Goal: Task Accomplishment & Management: Use online tool/utility

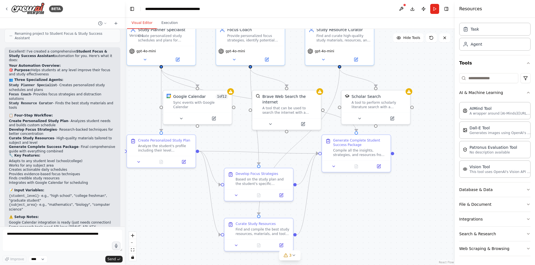
drag, startPoint x: 278, startPoint y: 79, endPoint x: 331, endPoint y: 82, distance: 53.8
click at [331, 82] on div ".deletable-edge-delete-btn { width: 20px; height: 20px; border: 0px solid #ffff…" at bounding box center [290, 147] width 330 height 236
drag, startPoint x: 196, startPoint y: 101, endPoint x: 194, endPoint y: 104, distance: 3.5
click at [194, 104] on div "Google Calendar 1 of 12 Sync events with Google Calendar" at bounding box center [197, 106] width 55 height 16
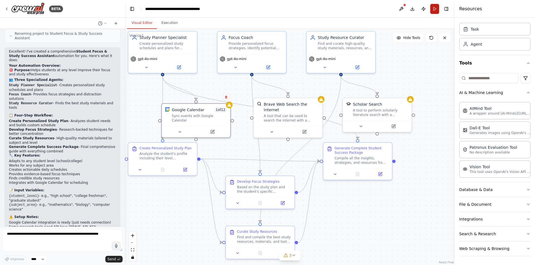
click at [434, 9] on button "Run" at bounding box center [434, 9] width 9 height 10
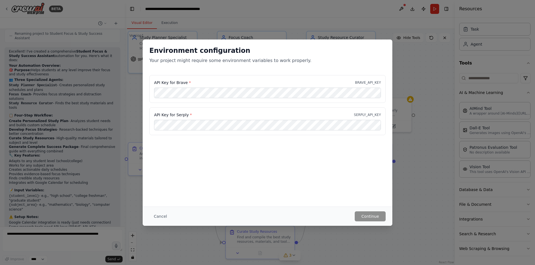
click at [399, 50] on div "Environment configuration Your project might require some environment variables…" at bounding box center [267, 132] width 535 height 265
click at [367, 218] on button "Continue" at bounding box center [370, 217] width 31 height 10
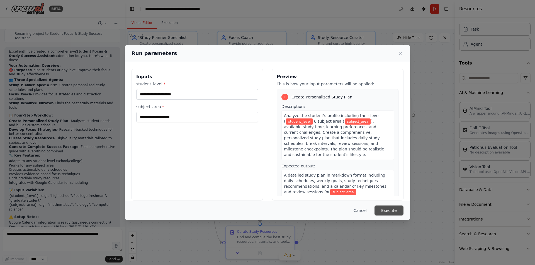
click at [393, 210] on button "Execute" at bounding box center [388, 211] width 29 height 10
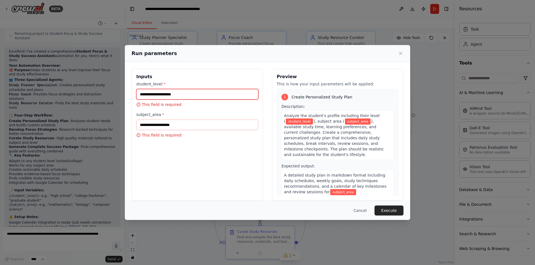
click at [161, 94] on input "student_level *" at bounding box center [197, 94] width 122 height 11
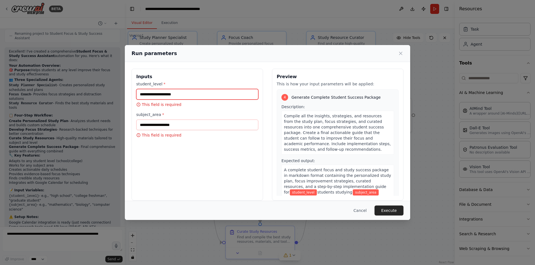
scroll to position [348, 0]
click at [193, 94] on input "student_level *" at bounding box center [197, 94] width 122 height 11
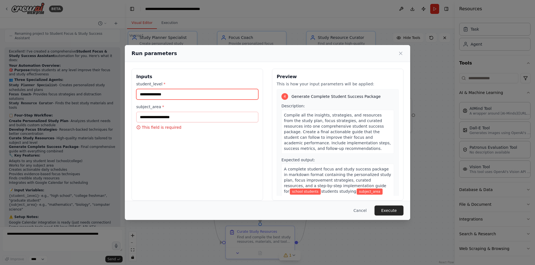
type input "**********"
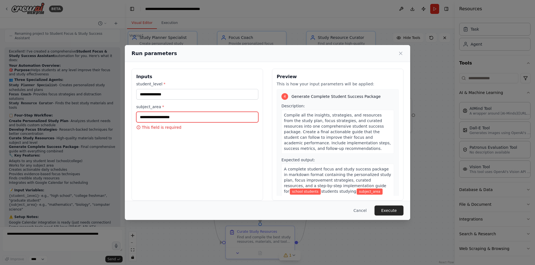
click at [194, 119] on input "subject_area *" at bounding box center [197, 117] width 122 height 11
type input "*"
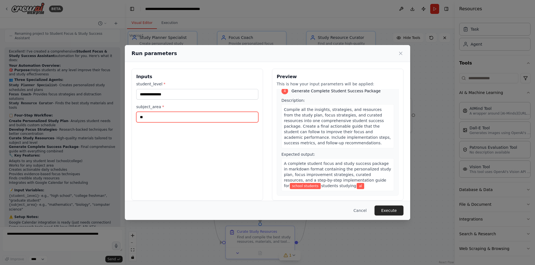
type input "*"
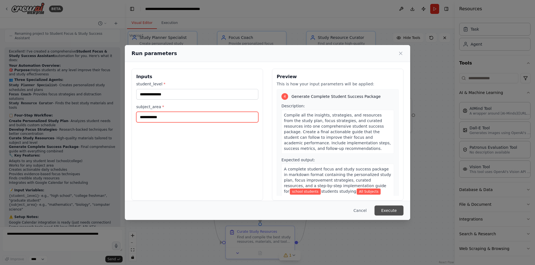
type input "**********"
click at [385, 209] on button "Execute" at bounding box center [388, 211] width 29 height 10
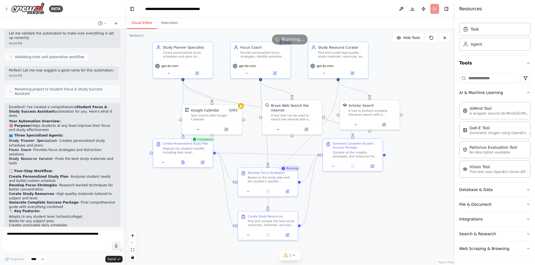
scroll to position [817, 0]
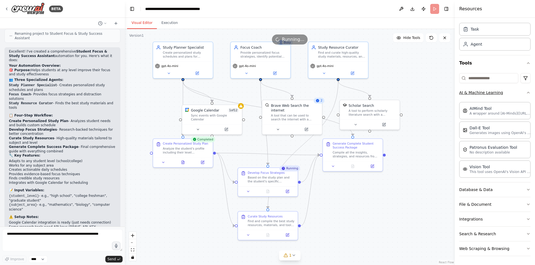
click at [526, 94] on icon "button" at bounding box center [528, 93] width 4 height 4
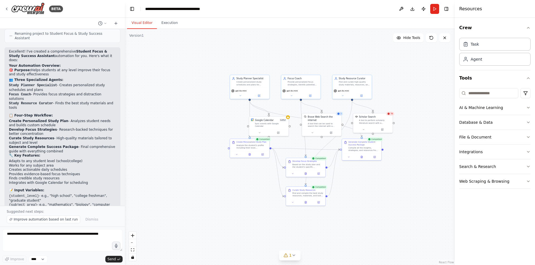
drag, startPoint x: 318, startPoint y: 206, endPoint x: 354, endPoint y: 181, distance: 43.3
click at [354, 181] on div ".deletable-edge-delete-btn { width: 20px; height: 20px; border: 0px solid #ffff…" at bounding box center [290, 147] width 330 height 236
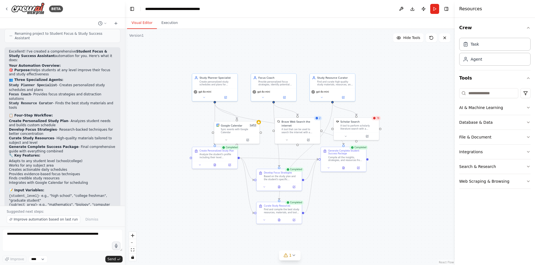
drag, startPoint x: 360, startPoint y: 151, endPoint x: 331, endPoint y: 191, distance: 49.8
click at [331, 191] on div ".deletable-edge-delete-btn { width: 20px; height: 20px; border: 0px solid #ffff…" at bounding box center [290, 147] width 330 height 236
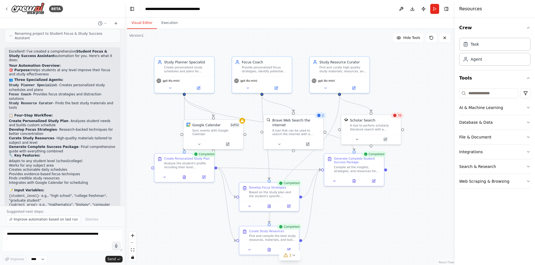
drag, startPoint x: 385, startPoint y: 94, endPoint x: 392, endPoint y: 91, distance: 7.3
click at [392, 91] on div ".deletable-edge-delete-btn { width: 20px; height: 20px; border: 0px solid #ffff…" at bounding box center [290, 147] width 330 height 236
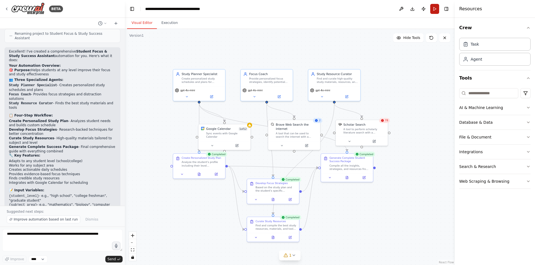
click at [435, 13] on button "Run" at bounding box center [434, 9] width 9 height 10
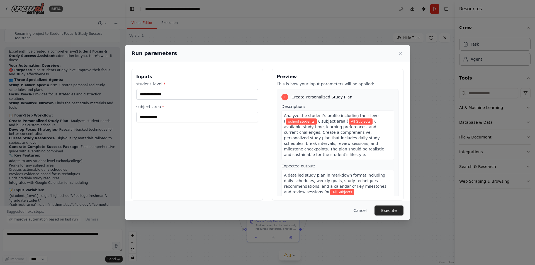
click at [399, 211] on button "Execute" at bounding box center [388, 211] width 29 height 10
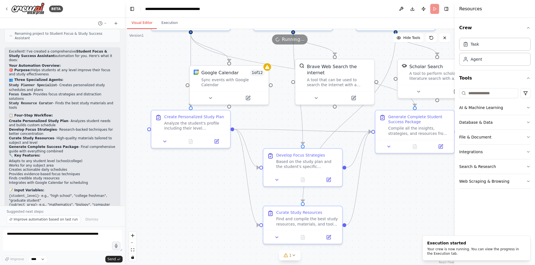
drag, startPoint x: 260, startPoint y: 164, endPoint x: 336, endPoint y: 120, distance: 88.0
click at [336, 120] on div ".deletable-edge-delete-btn { width: 20px; height: 20px; border: 0px solid #ffff…" at bounding box center [290, 147] width 330 height 236
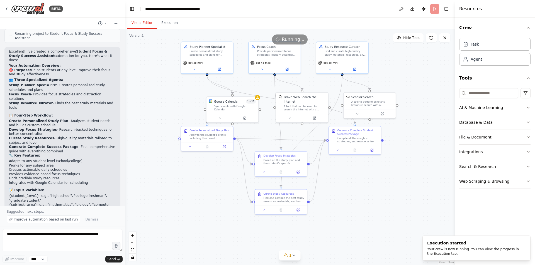
drag, startPoint x: 314, startPoint y: 124, endPoint x: 283, endPoint y: 135, distance: 33.1
click at [283, 135] on div ".deletable-edge-delete-btn { width: 20px; height: 20px; border: 0px solid #ffff…" at bounding box center [290, 147] width 330 height 236
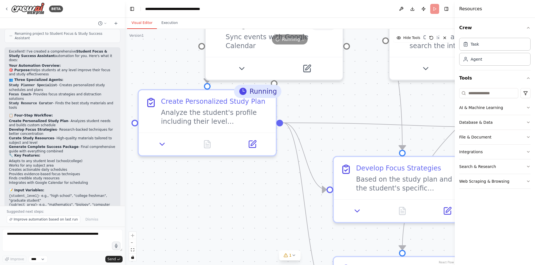
drag, startPoint x: 274, startPoint y: 153, endPoint x: 341, endPoint y: 141, distance: 67.6
click at [341, 141] on div ".deletable-edge-delete-btn { width: 20px; height: 20px; border: 0px solid #ffff…" at bounding box center [290, 147] width 330 height 236
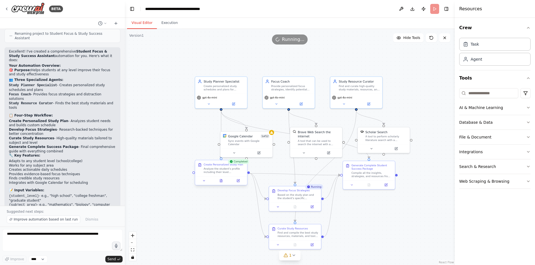
click at [237, 184] on div at bounding box center [221, 181] width 52 height 9
click at [232, 217] on div ".deletable-edge-delete-btn { width: 20px; height: 20px; border: 0px solid #ffff…" at bounding box center [290, 147] width 330 height 236
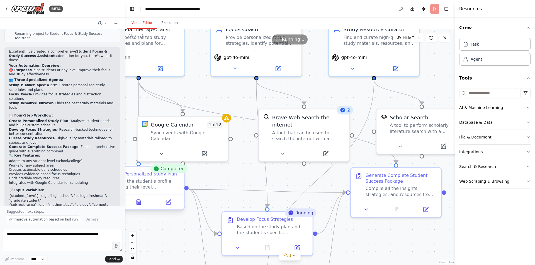
click at [145, 185] on div "Analyze the student's profile including their level ({student_level}), subject …" at bounding box center [143, 185] width 71 height 12
drag, startPoint x: 146, startPoint y: 185, endPoint x: 152, endPoint y: 185, distance: 5.6
click at [152, 185] on div "Analyze the student's profile including their level ({student_level}), subject …" at bounding box center [150, 185] width 71 height 12
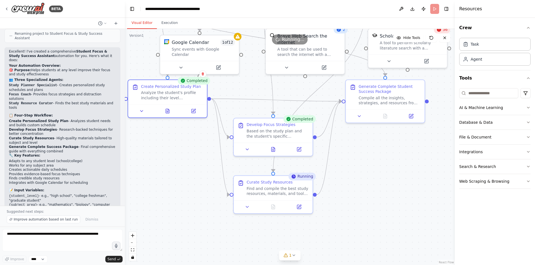
drag, startPoint x: 362, startPoint y: 221, endPoint x: 351, endPoint y: 160, distance: 61.2
click at [351, 160] on div ".deletable-edge-delete-btn { width: 20px; height: 20px; border: 0px solid #ffff…" at bounding box center [290, 147] width 330 height 236
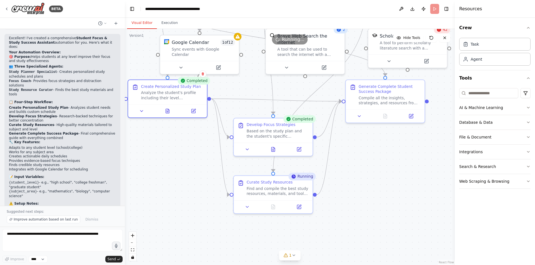
scroll to position [838, 0]
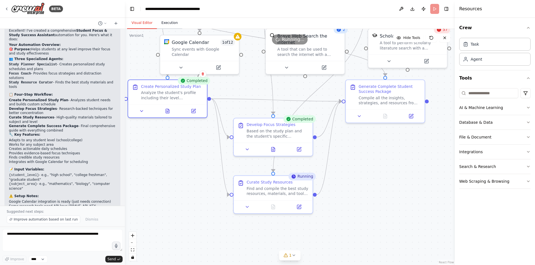
click at [168, 22] on button "Execution" at bounding box center [169, 23] width 25 height 12
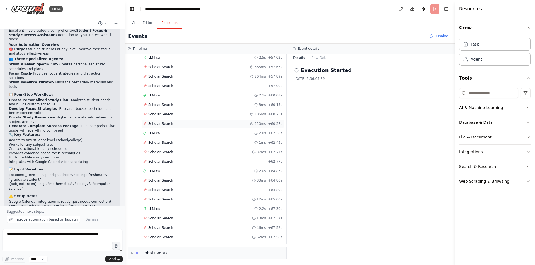
scroll to position [965, 0]
click at [138, 21] on button "Visual Editor" at bounding box center [142, 23] width 30 height 12
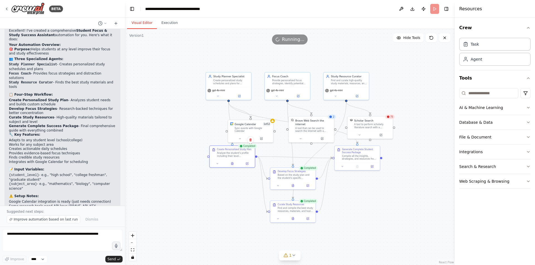
drag, startPoint x: 346, startPoint y: 74, endPoint x: 327, endPoint y: 106, distance: 37.7
click at [327, 106] on div ".deletable-edge-delete-btn { width: 20px; height: 20px; border: 0px solid #ffff…" at bounding box center [290, 147] width 330 height 236
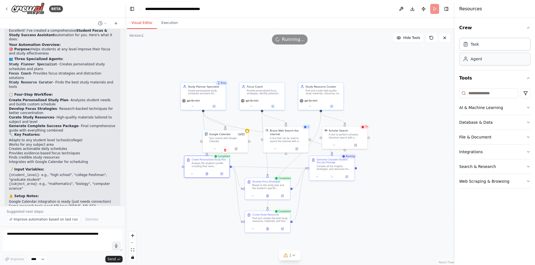
click at [479, 61] on div "Agent" at bounding box center [475, 59] width 11 height 6
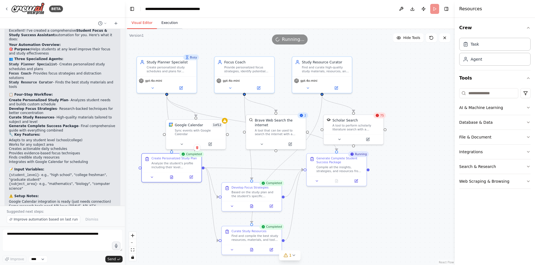
click at [161, 25] on button "Execution" at bounding box center [169, 23] width 25 height 12
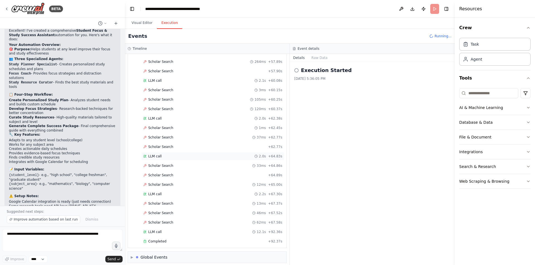
scroll to position [1003, 0]
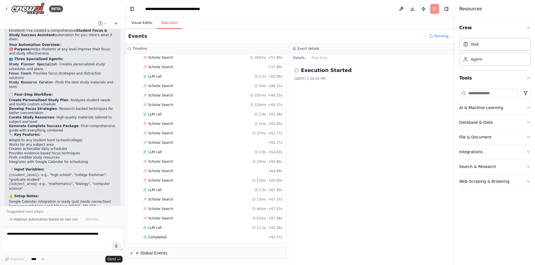
click at [136, 22] on button "Visual Editor" at bounding box center [142, 23] width 30 height 12
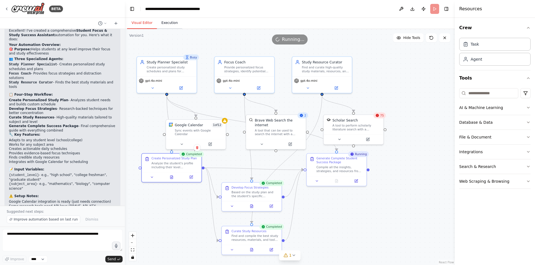
click at [173, 21] on button "Execution" at bounding box center [169, 23] width 25 height 12
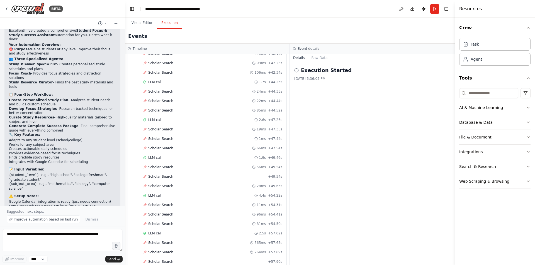
scroll to position [1013, 0]
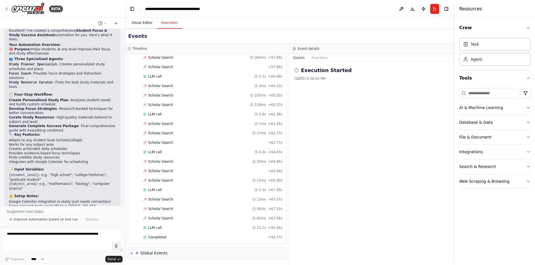
click at [135, 24] on button "Visual Editor" at bounding box center [142, 23] width 30 height 12
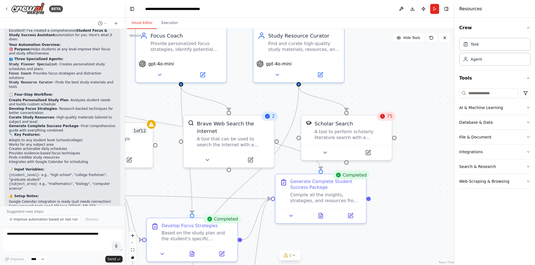
click at [387, 117] on span "75" at bounding box center [390, 117] width 6 height 6
click at [407, 134] on div ".deletable-edge-delete-btn { width: 20px; height: 20px; border: 0px solid #ffff…" at bounding box center [290, 147] width 330 height 236
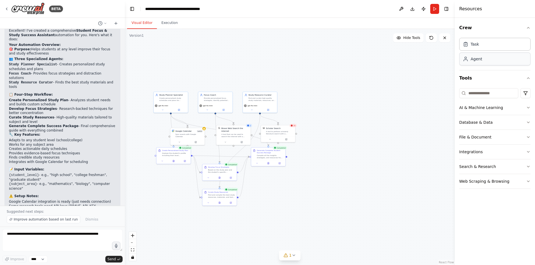
click at [518, 58] on div "Agent" at bounding box center [494, 59] width 71 height 13
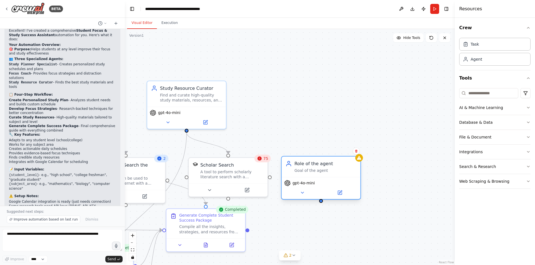
drag, startPoint x: 352, startPoint y: 179, endPoint x: 319, endPoint y: 170, distance: 34.6
click at [319, 170] on div "Goal of the agent" at bounding box center [325, 170] width 62 height 5
drag, startPoint x: 227, startPoint y: 152, endPoint x: 322, endPoint y: 160, distance: 95.3
click at [289, 160] on div ".deletable-edge-delete-btn { width: 20px; height: 20px; border: 0px solid #ffff…" at bounding box center [99, 185] width 379 height 272
drag, startPoint x: 187, startPoint y: 130, endPoint x: 230, endPoint y: 156, distance: 50.3
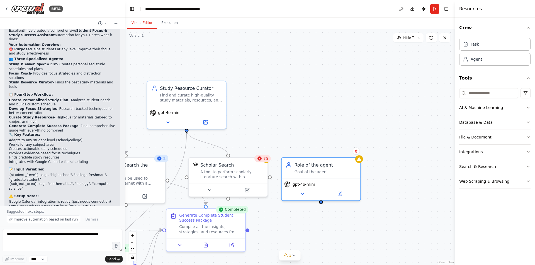
click at [230, 156] on div ".deletable-edge-delete-btn { width: 20px; height: 20px; border: 0px solid #ffff…" at bounding box center [290, 147] width 330 height 236
drag, startPoint x: 226, startPoint y: 200, endPoint x: 320, endPoint y: 200, distance: 93.9
click at [289, 200] on div "Study Planner Specialist Create personalized study schedules and plans for {stu…" at bounding box center [99, 185] width 379 height 272
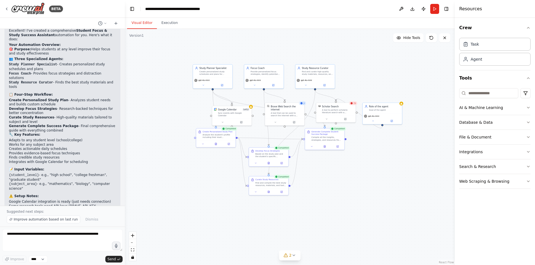
drag, startPoint x: 307, startPoint y: 79, endPoint x: 363, endPoint y: 77, distance: 56.0
click at [363, 77] on div ".deletable-edge-delete-btn { width: 20px; height: 20px; border: 0px solid #ffff…" at bounding box center [290, 147] width 330 height 236
drag, startPoint x: 187, startPoint y: 115, endPoint x: 174, endPoint y: 114, distance: 13.1
click at [174, 114] on div "Role of the agent Goal of the agent" at bounding box center [184, 110] width 39 height 10
drag, startPoint x: 234, startPoint y: 123, endPoint x: 232, endPoint y: 126, distance: 3.6
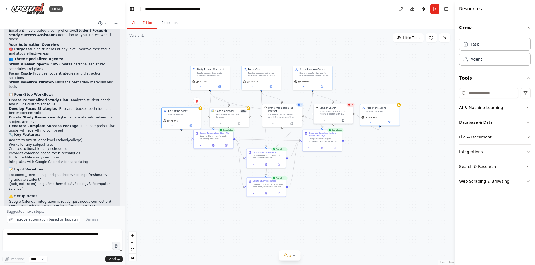
click at [231, 125] on div ".deletable-edge-delete-btn { width: 20px; height: 20px; border: 0px solid #ffff…" at bounding box center [290, 147] width 330 height 236
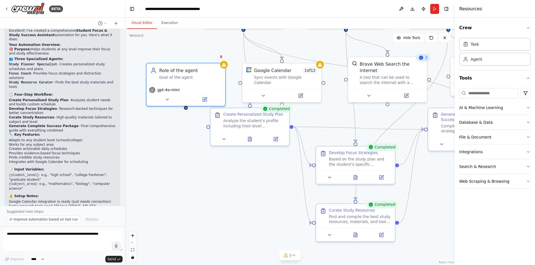
drag, startPoint x: 245, startPoint y: 130, endPoint x: 323, endPoint y: 112, distance: 80.3
click at [323, 112] on div ".deletable-edge-delete-btn { width: 20px; height: 20px; border: 0px solid #ffff…" at bounding box center [290, 147] width 330 height 236
drag, startPoint x: 282, startPoint y: 98, endPoint x: 182, endPoint y: 103, distance: 100.4
click at [182, 103] on div "Study Planner Specialist Create personalized study schedules and plans for {stu…" at bounding box center [361, 83] width 379 height 272
drag, startPoint x: 282, startPoint y: 98, endPoint x: 186, endPoint y: 109, distance: 97.0
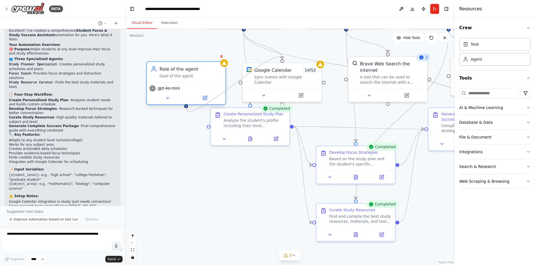
click at [186, 109] on div ".deletable-edge-delete-btn { width: 20px; height: 20px; border: 0px solid #ffff…" at bounding box center [290, 147] width 330 height 236
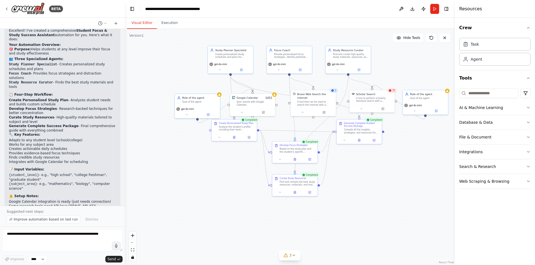
drag, startPoint x: 339, startPoint y: 103, endPoint x: 280, endPoint y: 118, distance: 60.6
click at [280, 118] on div ".deletable-edge-delete-btn { width: 20px; height: 20px; border: 0px solid #ffff…" at bounding box center [290, 147] width 330 height 236
drag, startPoint x: 198, startPoint y: 104, endPoint x: 192, endPoint y: 103, distance: 6.2
click at [192, 103] on div "Role of the agent Goal of the agent" at bounding box center [189, 99] width 45 height 12
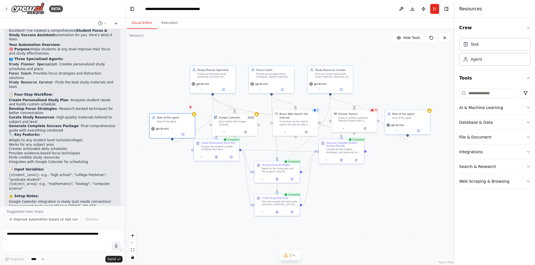
drag, startPoint x: 388, startPoint y: 80, endPoint x: 385, endPoint y: 85, distance: 5.9
click at [385, 85] on div ".deletable-edge-delete-btn { width: 20px; height: 20px; border: 0px solid #ffff…" at bounding box center [290, 147] width 330 height 236
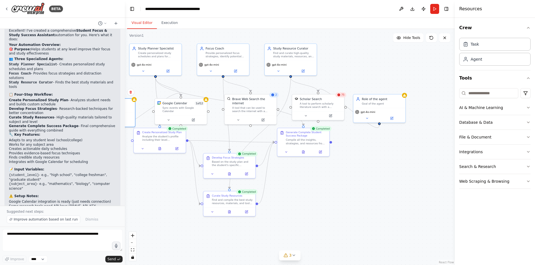
drag, startPoint x: 273, startPoint y: 144, endPoint x: 245, endPoint y: 133, distance: 31.1
click at [245, 133] on div ".deletable-edge-delete-btn { width: 20px; height: 20px; border: 0px solid #ffff…" at bounding box center [290, 147] width 330 height 236
drag, startPoint x: 483, startPoint y: 61, endPoint x: 478, endPoint y: 65, distance: 6.7
click at [226, 134] on div at bounding box center [252, 147] width 52 height 28
drag, startPoint x: 248, startPoint y: 143, endPoint x: 229, endPoint y: 136, distance: 20.2
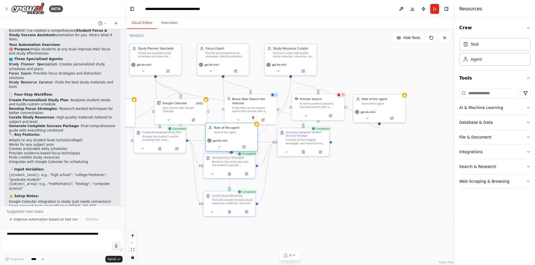
click at [229, 136] on div "Role of the agent Goal of the agent" at bounding box center [232, 130] width 52 height 14
drag, startPoint x: 251, startPoint y: 96, endPoint x: 253, endPoint y: 92, distance: 4.3
click at [253, 92] on div "Brave Web Search the internet A tool that can be used to search the internet wi…" at bounding box center [252, 100] width 52 height 21
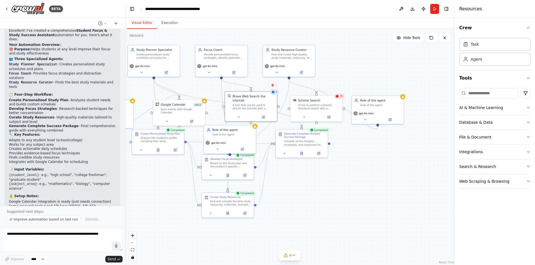
drag, startPoint x: 252, startPoint y: 119, endPoint x: 257, endPoint y: 112, distance: 8.6
click at [257, 111] on div ".deletable-edge-delete-btn { width: 20px; height: 20px; border: 0px solid #ffff…" at bounding box center [290, 147] width 330 height 236
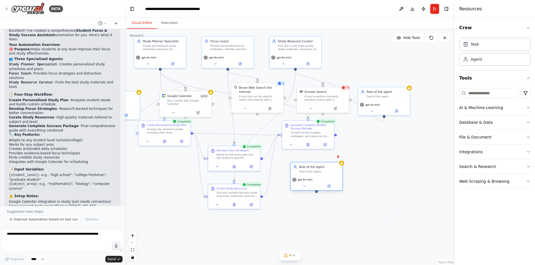
drag, startPoint x: 235, startPoint y: 135, endPoint x: 313, endPoint y: 180, distance: 90.6
click at [313, 180] on div "gpt-4o-mini" at bounding box center [316, 180] width 48 height 4
drag, startPoint x: 257, startPoint y: 80, endPoint x: 317, endPoint y: 195, distance: 129.3
click at [317, 195] on div ".deletable-edge-delete-btn { width: 20px; height: 20px; border: 0px solid #ffff…" at bounding box center [290, 147] width 330 height 236
drag, startPoint x: 327, startPoint y: 179, endPoint x: 244, endPoint y: 131, distance: 96.1
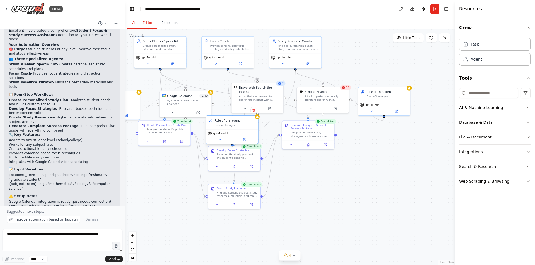
click at [244, 131] on div "gpt-4o-mini" at bounding box center [232, 133] width 48 height 4
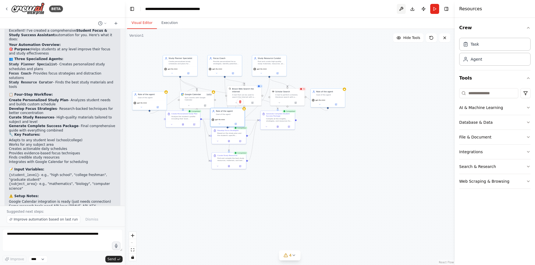
click at [401, 9] on button at bounding box center [401, 9] width 9 height 10
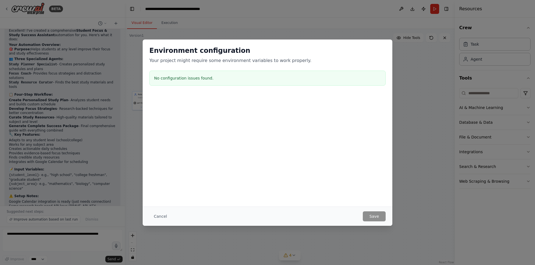
click at [414, 148] on div "Environment configuration Your project might require some environment variables…" at bounding box center [267, 132] width 535 height 265
click at [163, 215] on button "Cancel" at bounding box center [160, 217] width 22 height 10
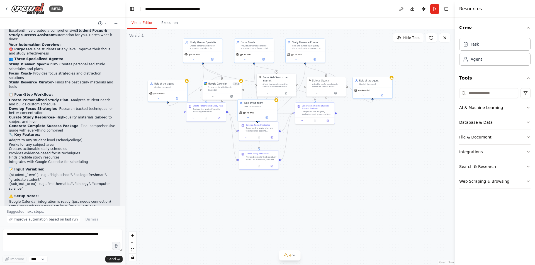
drag, startPoint x: 329, startPoint y: 133, endPoint x: 355, endPoint y: 109, distance: 36.5
click at [351, 130] on div ".deletable-edge-delete-btn { width: 20px; height: 20px; border: 0px solid #ffff…" at bounding box center [290, 147] width 330 height 236
click at [434, 8] on button "Run" at bounding box center [434, 9] width 9 height 10
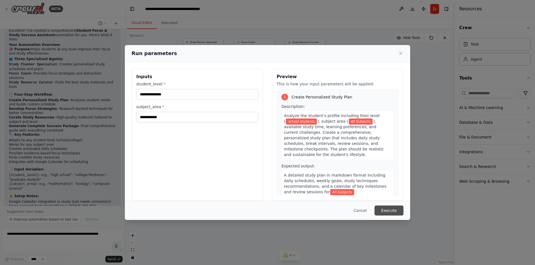
click at [389, 209] on button "Execute" at bounding box center [388, 211] width 29 height 10
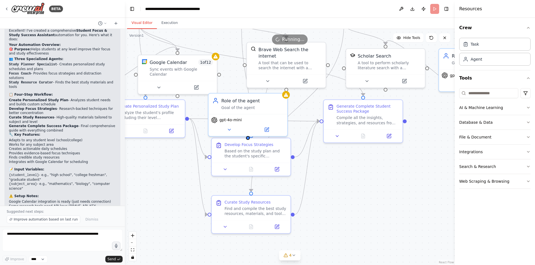
drag, startPoint x: 421, startPoint y: 147, endPoint x: 446, endPoint y: 147, distance: 24.8
click at [445, 147] on div ".deletable-edge-delete-btn { width: 20px; height: 20px; border: 0px solid #ffff…" at bounding box center [290, 147] width 330 height 236
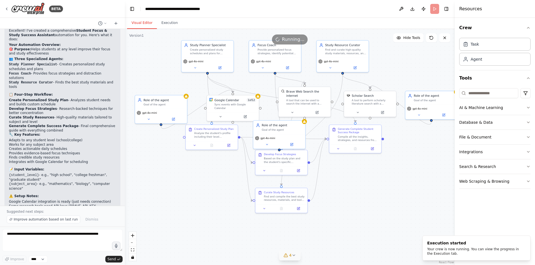
click at [295, 256] on icon at bounding box center [293, 255] width 4 height 4
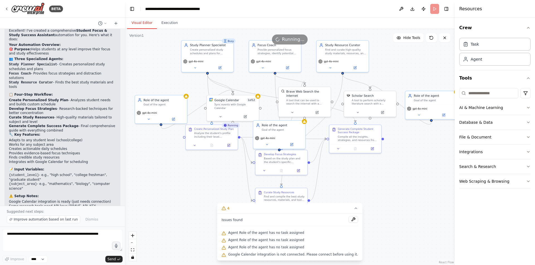
click at [344, 209] on button "4" at bounding box center [289, 209] width 145 height 10
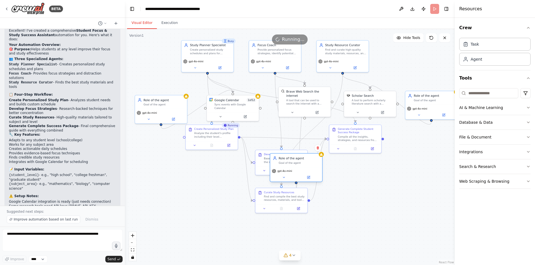
drag, startPoint x: 304, startPoint y: 125, endPoint x: 322, endPoint y: 160, distance: 39.7
click at [322, 160] on div "Role of the agent Goal of the agent" at bounding box center [296, 161] width 52 height 14
drag, startPoint x: 296, startPoint y: 168, endPoint x: 284, endPoint y: 133, distance: 36.8
click at [284, 133] on div "Role of the agent Goal of the agent gpt-4o-mini" at bounding box center [283, 133] width 53 height 29
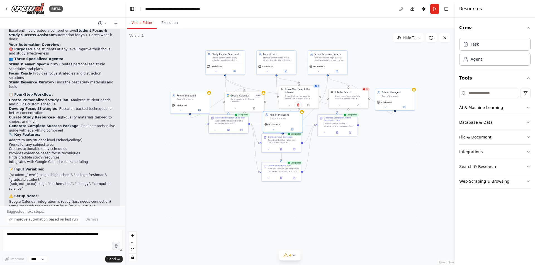
drag, startPoint x: 306, startPoint y: 186, endPoint x: 354, endPoint y: 184, distance: 48.5
click at [354, 184] on div ".deletable-edge-delete-btn { width: 20px; height: 20px; border: 0px solid #ffff…" at bounding box center [290, 147] width 330 height 236
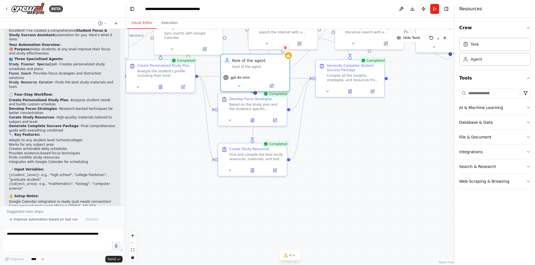
click at [283, 49] on button at bounding box center [285, 47] width 7 height 7
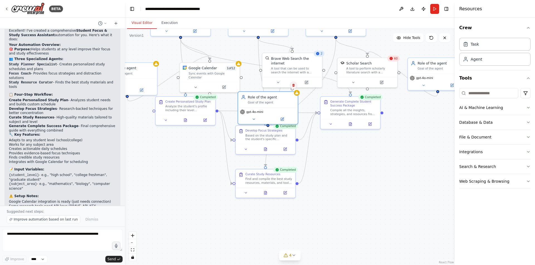
click at [294, 86] on icon at bounding box center [293, 85] width 3 height 3
click at [282, 86] on button "Confirm" at bounding box center [278, 85] width 20 height 7
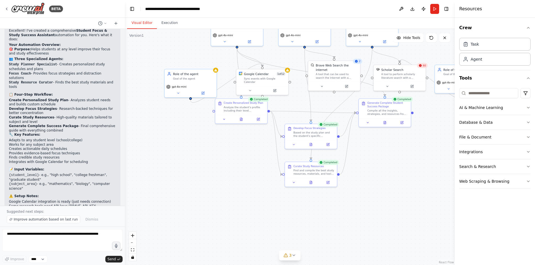
click at [233, 143] on div ".deletable-edge-delete-btn { width: 20px; height: 20px; border: 0px solid #ffff…" at bounding box center [290, 147] width 330 height 236
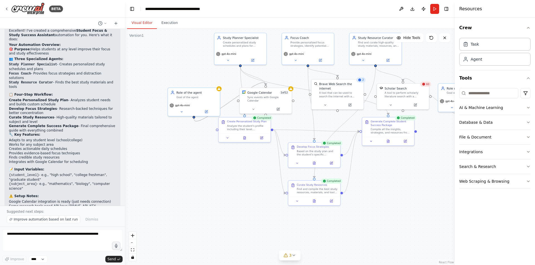
drag, startPoint x: 191, startPoint y: 100, endPoint x: 194, endPoint y: 119, distance: 19.0
click at [194, 119] on div ".deletable-edge-delete-btn { width: 20px; height: 20px; border: 0px solid #ffff…" at bounding box center [290, 147] width 330 height 236
drag, startPoint x: 206, startPoint y: 103, endPoint x: 182, endPoint y: 111, distance: 25.1
click at [182, 111] on div "gpt-4o-mini" at bounding box center [168, 113] width 48 height 4
click at [190, 90] on icon at bounding box center [190, 90] width 2 height 3
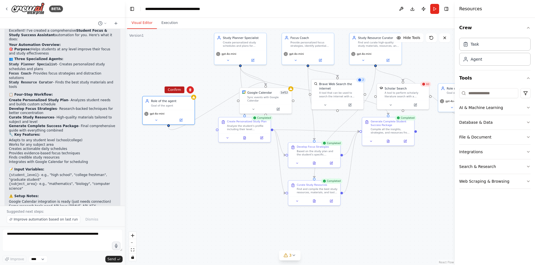
click at [179, 90] on button "Confirm" at bounding box center [174, 90] width 20 height 7
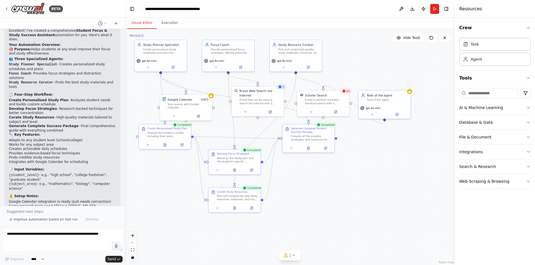
drag, startPoint x: 291, startPoint y: 121, endPoint x: 229, endPoint y: 126, distance: 62.7
click at [229, 126] on div ".deletable-edge-delete-btn { width: 20px; height: 20px; border: 0px solid #ffff…" at bounding box center [290, 147] width 330 height 236
click at [390, 94] on div "Role of the agent" at bounding box center [387, 94] width 41 height 4
click at [404, 86] on icon at bounding box center [405, 84] width 3 height 3
click at [388, 84] on button "Confirm" at bounding box center [390, 84] width 20 height 7
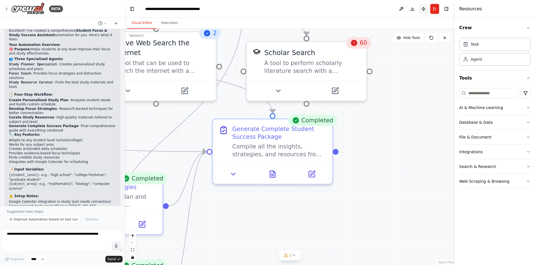
click at [423, 11] on button "Publish" at bounding box center [423, 9] width 9 height 10
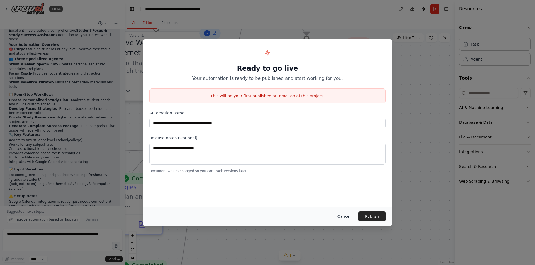
click at [348, 216] on button "Cancel" at bounding box center [344, 217] width 22 height 10
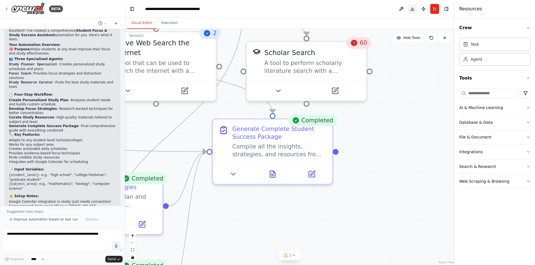
click at [409, 9] on button "Download" at bounding box center [412, 9] width 9 height 10
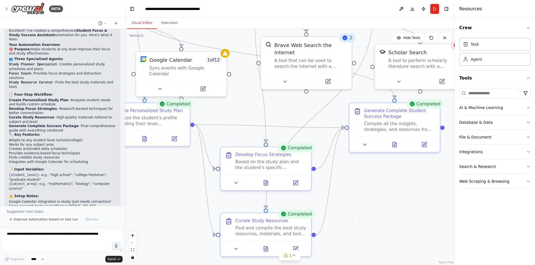
drag, startPoint x: 298, startPoint y: 211, endPoint x: 400, endPoint y: 188, distance: 104.9
click at [400, 188] on div ".deletable-edge-delete-btn { width: 20px; height: 20px; border: 0px solid #ffff…" at bounding box center [290, 147] width 330 height 236
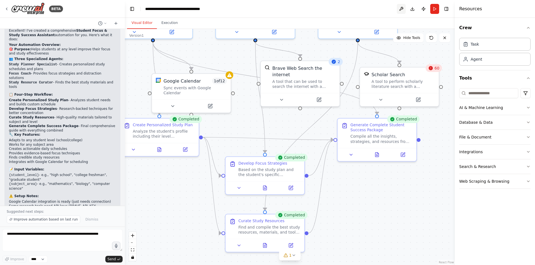
click at [403, 8] on button at bounding box center [401, 9] width 9 height 10
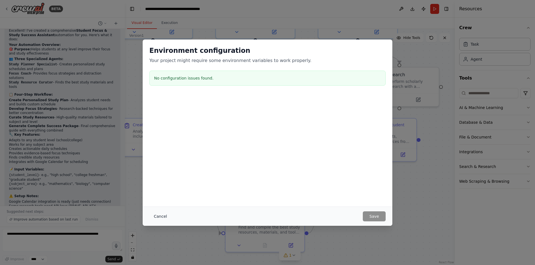
click at [154, 218] on button "Cancel" at bounding box center [160, 217] width 22 height 10
